Goal: Obtain resource: Download file/media

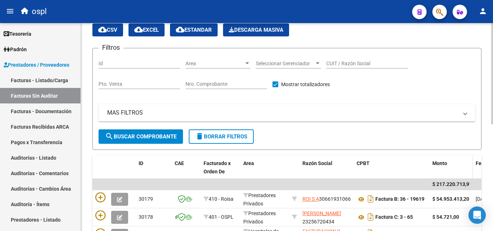
scroll to position [72, 0]
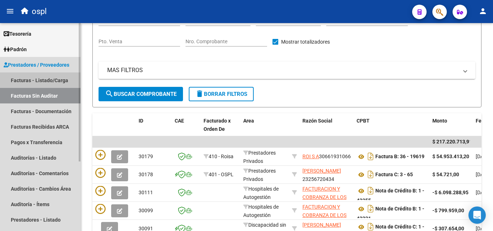
click at [47, 78] on link "Facturas - Listado/Carga" at bounding box center [40, 80] width 80 height 16
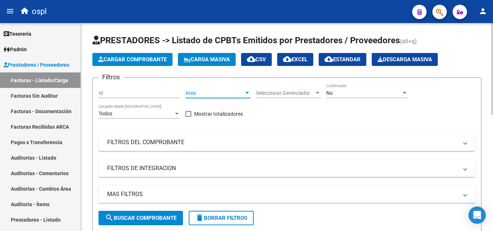
click at [232, 90] on span "Area" at bounding box center [214, 93] width 58 height 6
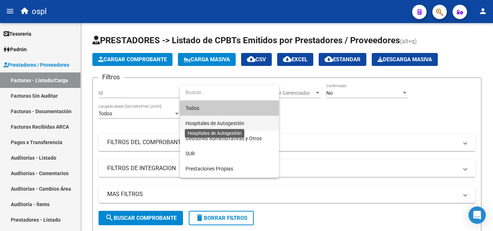
click at [233, 123] on span "Hospitales de Autogestión" at bounding box center [214, 123] width 59 height 6
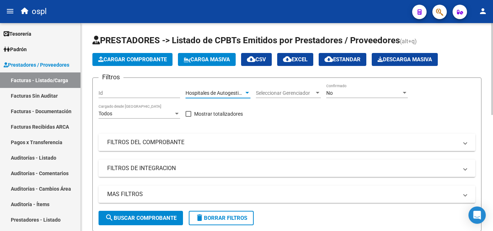
click at [184, 146] on mat-expansion-panel-header "FILTROS DEL COMPROBANTE" at bounding box center [286, 142] width 376 height 17
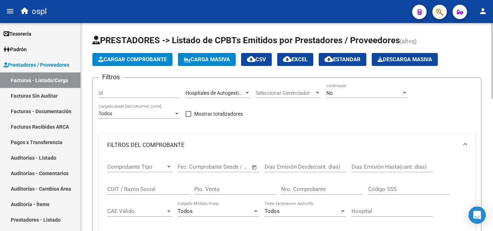
click at [252, 167] on span "Open calendar" at bounding box center [254, 167] width 17 height 17
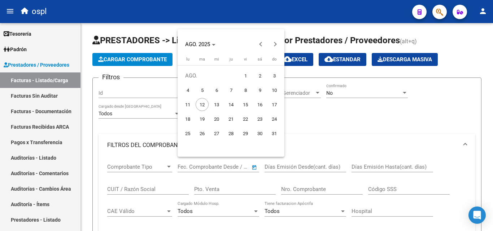
click at [243, 71] on span "1" at bounding box center [245, 75] width 13 height 13
type input "[DATE]"
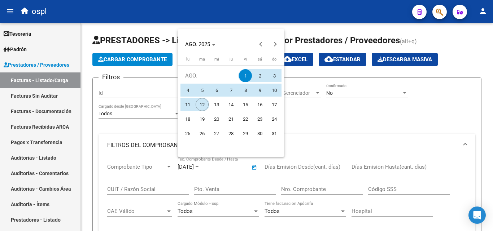
click at [199, 107] on span "12" at bounding box center [201, 104] width 13 height 13
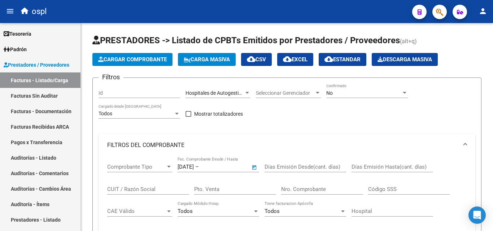
type input "[DATE]"
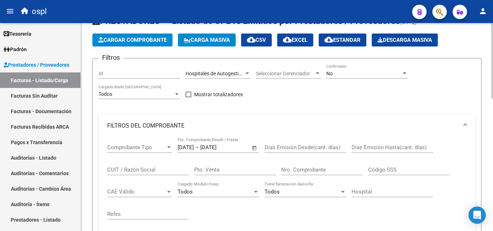
scroll to position [108, 0]
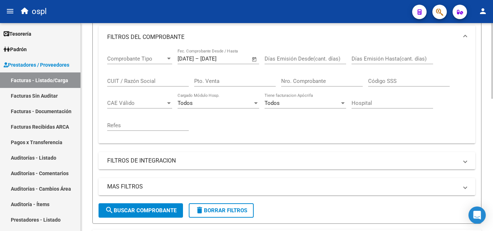
click at [154, 208] on span "search Buscar Comprobante" at bounding box center [140, 210] width 71 height 6
click at [171, 215] on button "search Buscar Comprobante" at bounding box center [140, 210] width 84 height 14
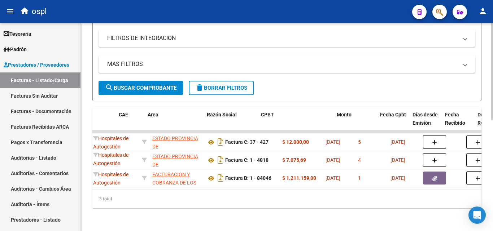
scroll to position [0, 53]
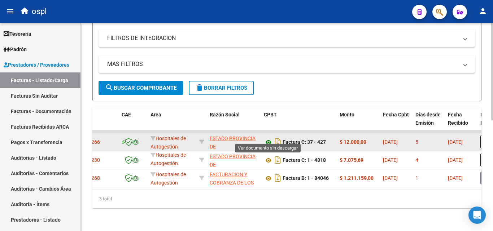
click at [266, 138] on icon at bounding box center [268, 142] width 9 height 9
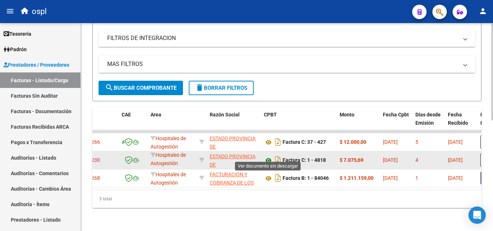
click at [270, 156] on icon at bounding box center [268, 160] width 9 height 9
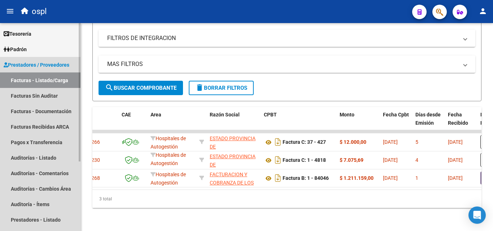
click at [64, 80] on link "Facturas - Listado/Carga" at bounding box center [40, 80] width 80 height 16
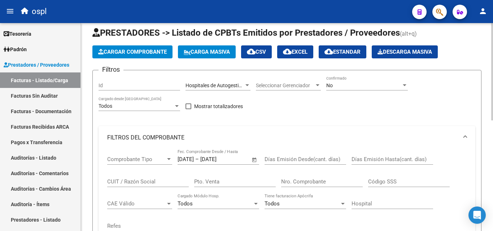
scroll to position [0, 0]
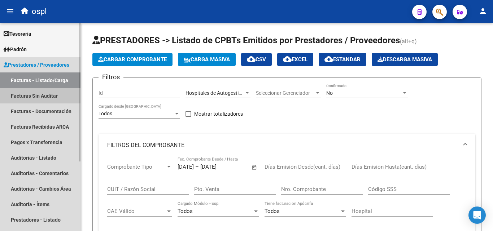
click at [49, 96] on link "Facturas Sin Auditar" at bounding box center [40, 96] width 80 height 16
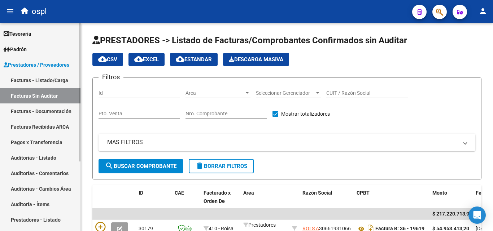
click at [38, 112] on link "Facturas - Documentación" at bounding box center [40, 111] width 80 height 16
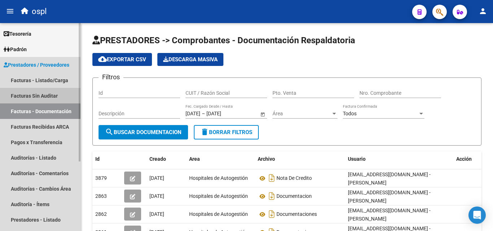
click at [45, 98] on link "Facturas Sin Auditar" at bounding box center [40, 96] width 80 height 16
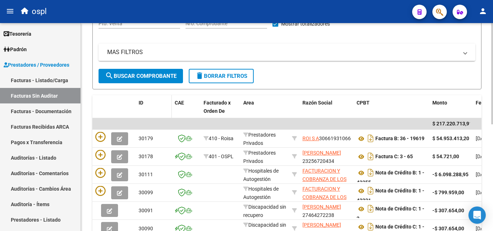
scroll to position [108, 0]
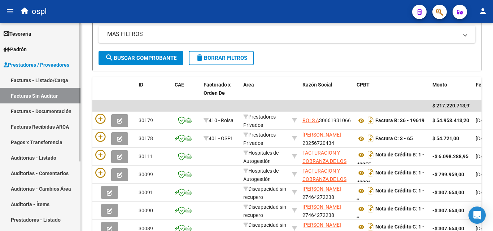
click at [48, 96] on link "Facturas Sin Auditar" at bounding box center [40, 96] width 80 height 16
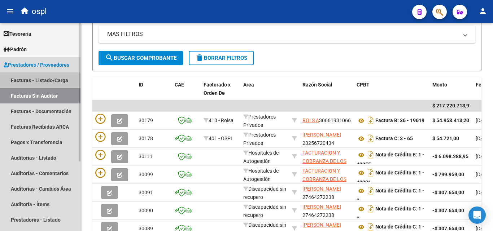
click at [47, 76] on link "Facturas - Listado/Carga" at bounding box center [40, 80] width 80 height 16
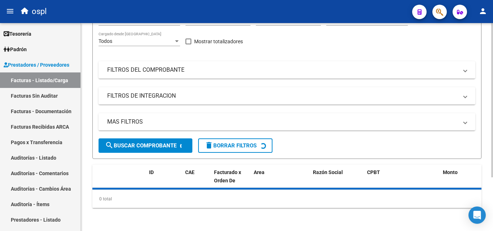
scroll to position [72, 0]
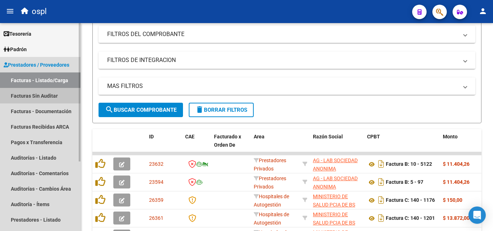
click at [43, 96] on link "Facturas Sin Auditar" at bounding box center [40, 96] width 80 height 16
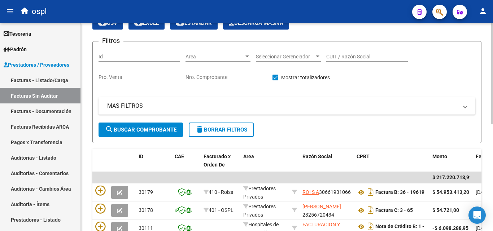
scroll to position [36, 0]
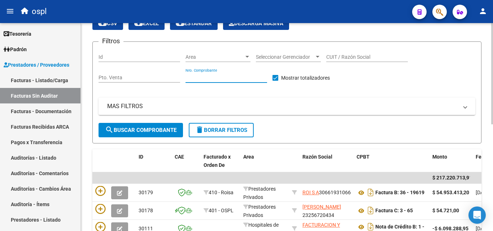
click at [215, 80] on input "Nro. Comprobante" at bounding box center [226, 78] width 82 height 6
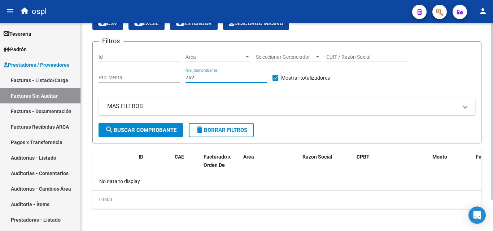
type input "7628"
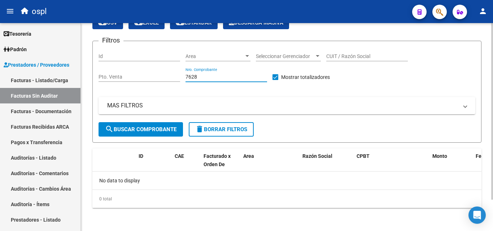
drag, startPoint x: 208, startPoint y: 76, endPoint x: 179, endPoint y: 80, distance: 29.4
click at [179, 80] on div "Filtros Id Area Area Seleccionar Gerenciador Seleccionar Gerenciador CUIT / Raz…" at bounding box center [286, 84] width 376 height 75
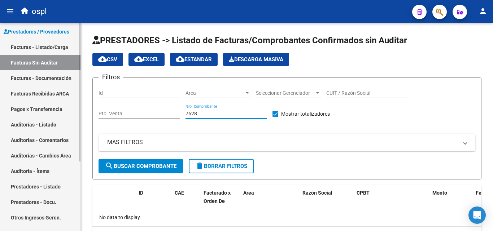
scroll to position [33, 0]
type input "7628"
click at [52, 43] on link "Facturas - Listado/Carga" at bounding box center [40, 48] width 80 height 16
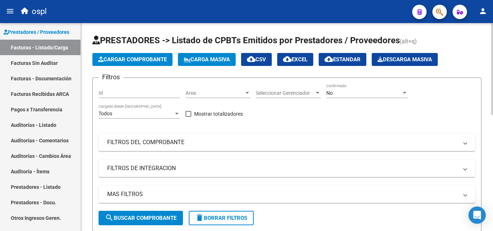
click at [234, 93] on span "Area" at bounding box center [214, 93] width 58 height 6
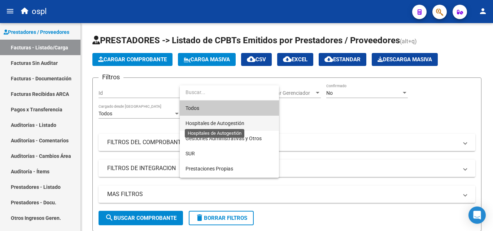
click at [232, 122] on span "Hospitales de Autogestión" at bounding box center [214, 123] width 59 height 6
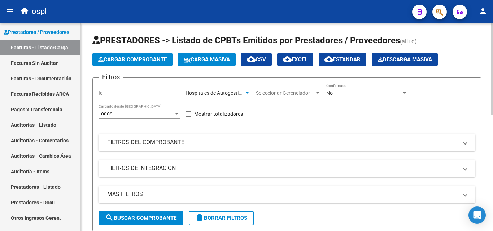
click at [204, 145] on mat-panel-title "FILTROS DEL COMPROBANTE" at bounding box center [282, 142] width 351 height 8
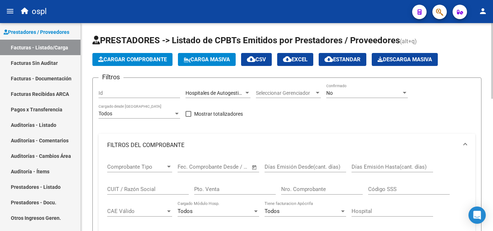
click at [305, 195] on div "Nro. Comprobante" at bounding box center [322, 190] width 82 height 22
click at [308, 190] on input "Nro. Comprobante" at bounding box center [322, 189] width 82 height 6
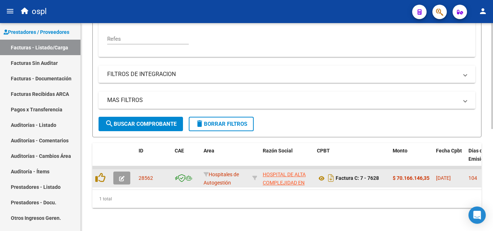
scroll to position [201, 0]
click at [322, 174] on icon at bounding box center [321, 178] width 9 height 9
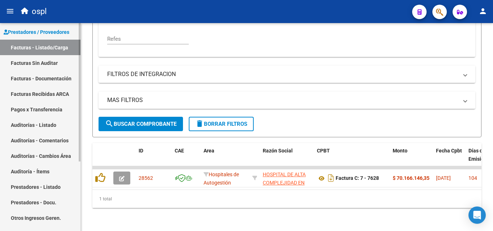
scroll to position [0, 0]
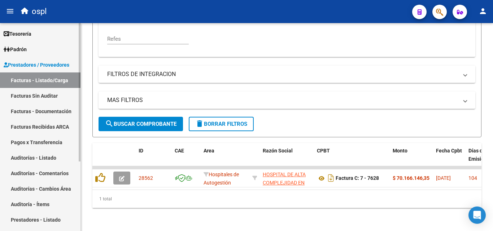
click at [52, 74] on link "Facturas - Listado/Carga" at bounding box center [40, 80] width 80 height 16
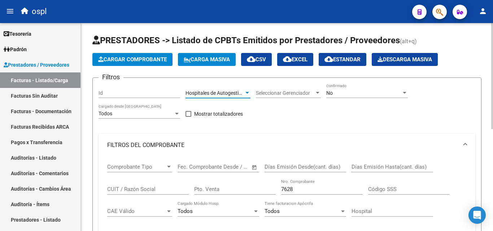
click at [236, 93] on span "Hospitales de Autogestión" at bounding box center [214, 93] width 59 height 6
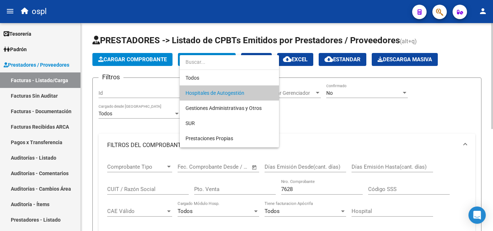
click at [246, 93] on span "Hospitales de Autogestión" at bounding box center [229, 92] width 88 height 15
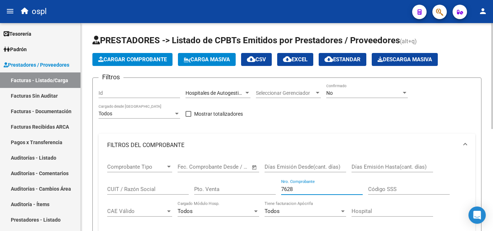
drag, startPoint x: 300, startPoint y: 189, endPoint x: 259, endPoint y: 189, distance: 40.8
click at [263, 189] on div "Comprobante Tipo Comprobante Tipo Start date – End date Fec. Comprobante Desde …" at bounding box center [286, 201] width 359 height 89
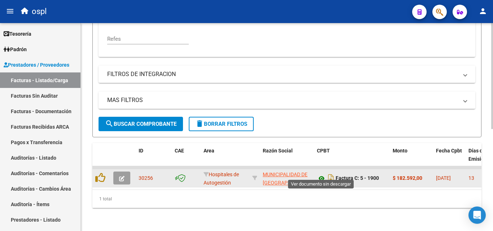
type input "1900"
click at [322, 174] on icon at bounding box center [321, 178] width 9 height 9
